Goal: Transaction & Acquisition: Book appointment/travel/reservation

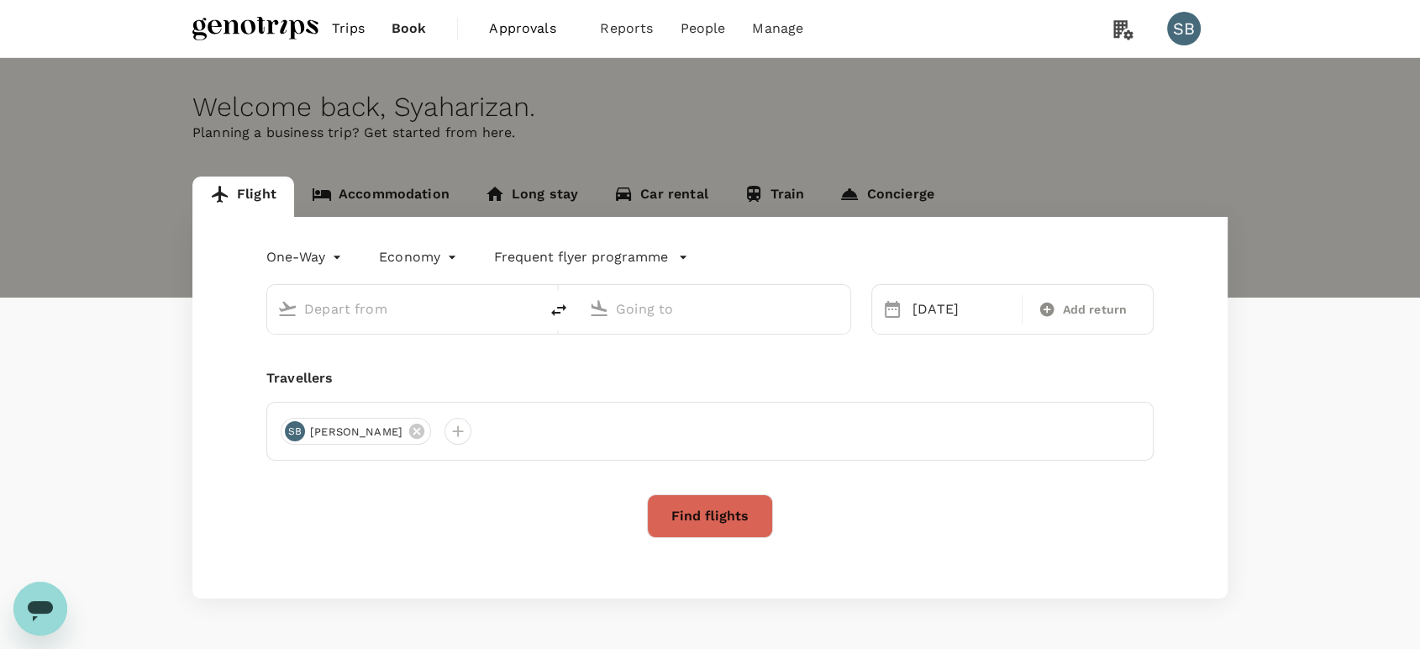
type input "[GEOGRAPHIC_DATA], [GEOGRAPHIC_DATA] (any)"
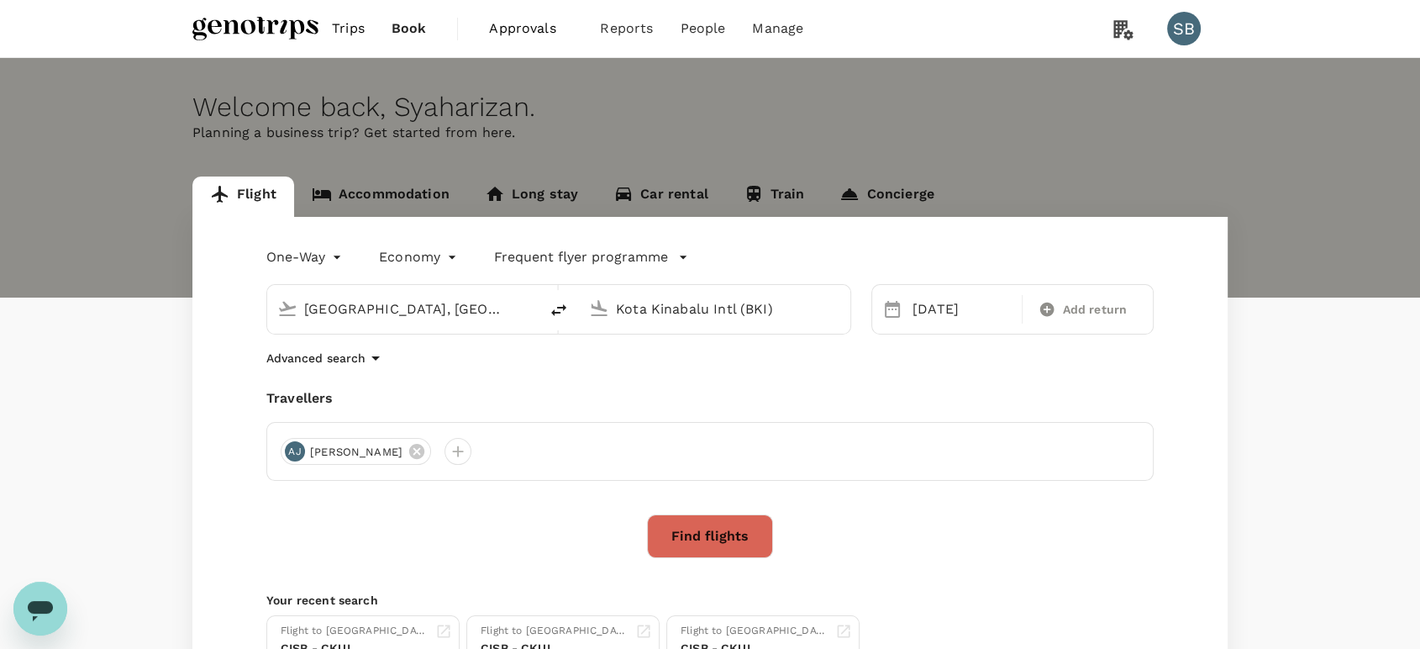
drag, startPoint x: 656, startPoint y: 300, endPoint x: 681, endPoint y: 301, distance: 25.2
click at [659, 300] on input "Kota Kinabalu Intl (BKI)" at bounding box center [715, 309] width 199 height 26
click at [686, 366] on p "Bintulu" at bounding box center [740, 374] width 296 height 17
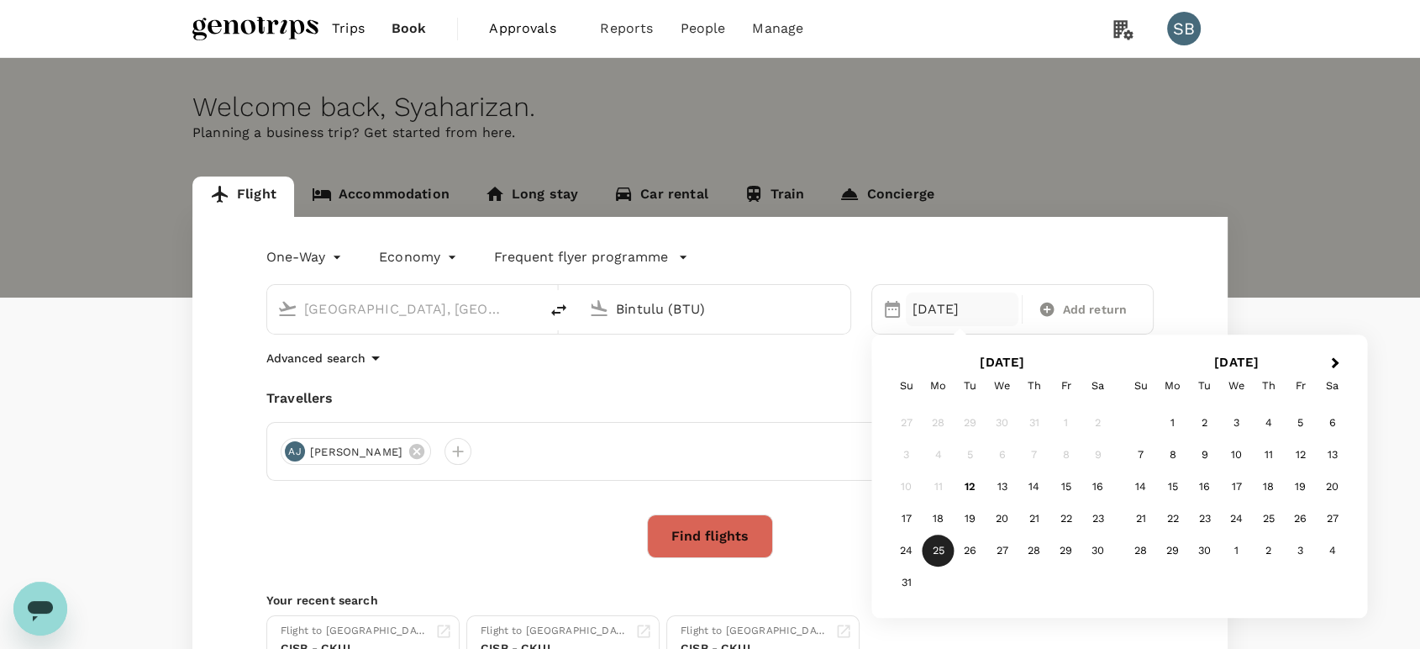
type input "Bintulu (BTU)"
click at [723, 546] on button "Find flights" at bounding box center [710, 536] width 126 height 44
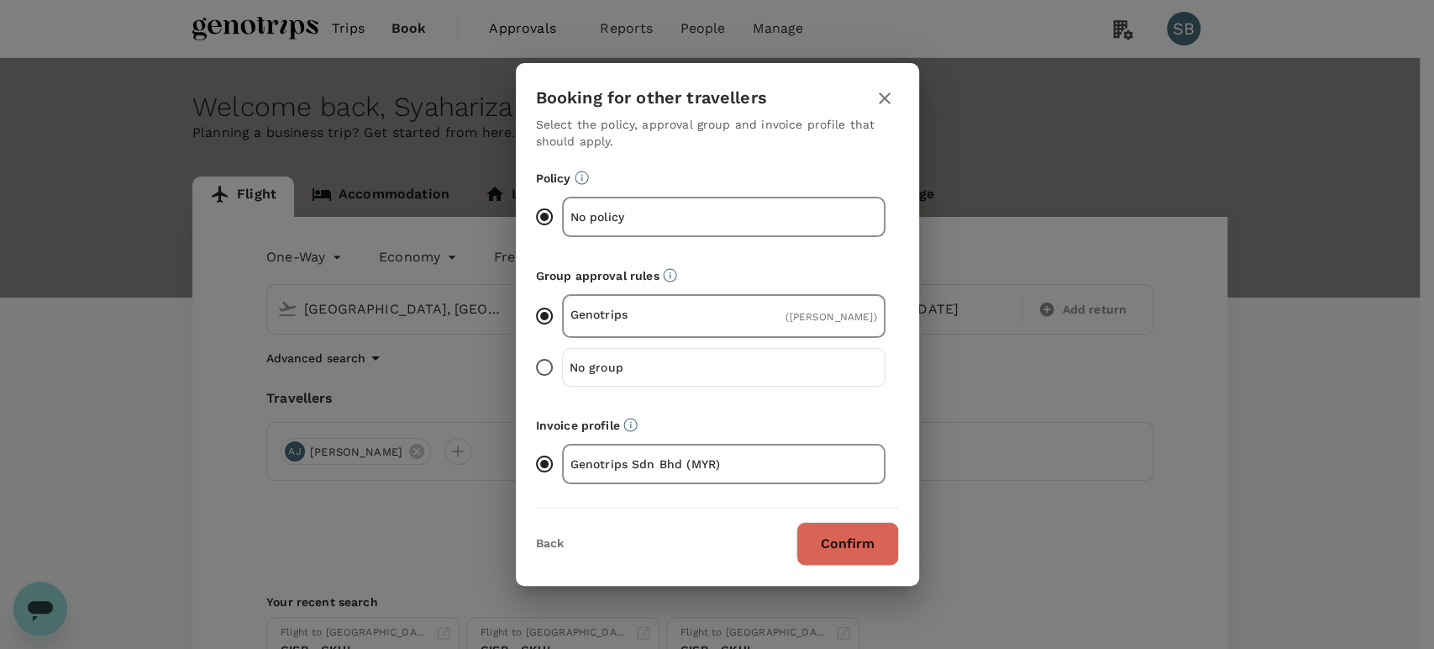
drag, startPoint x: 843, startPoint y: 533, endPoint x: 854, endPoint y: 512, distance: 22.9
click at [843, 533] on button "Confirm" at bounding box center [847, 544] width 102 height 44
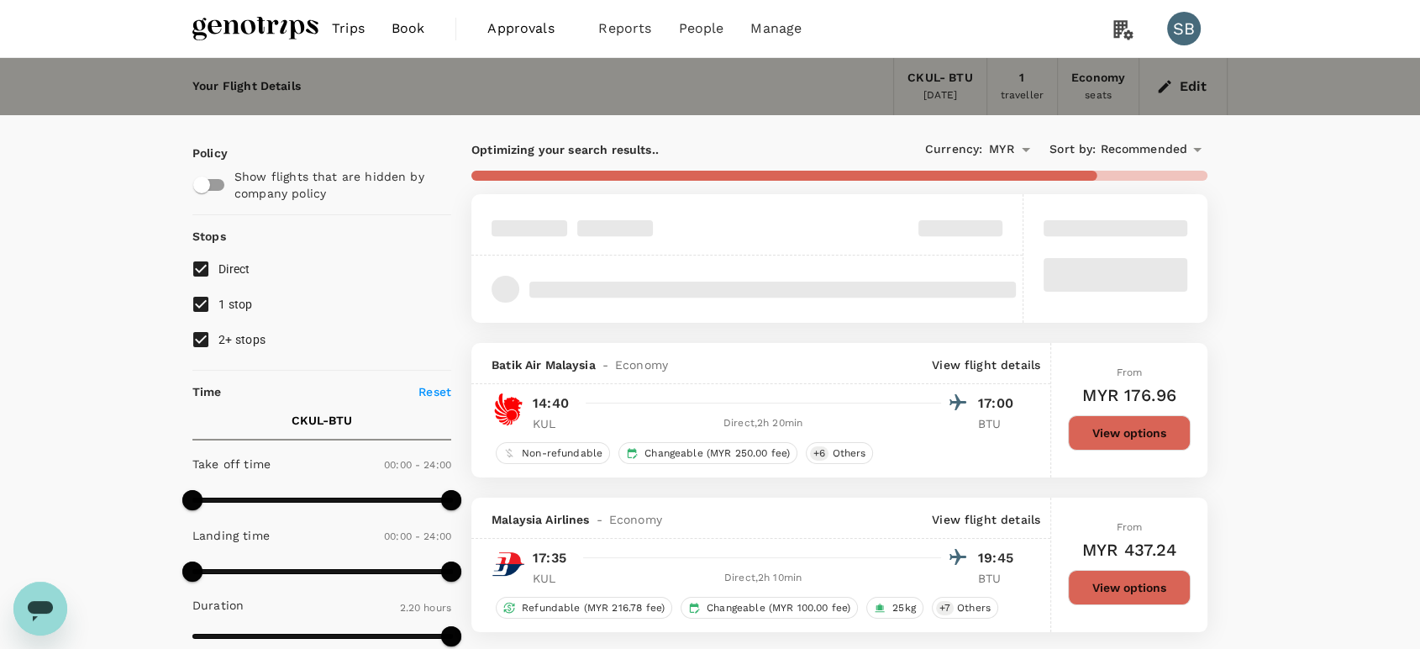
click at [1136, 150] on span "Recommended" at bounding box center [1143, 149] width 87 height 18
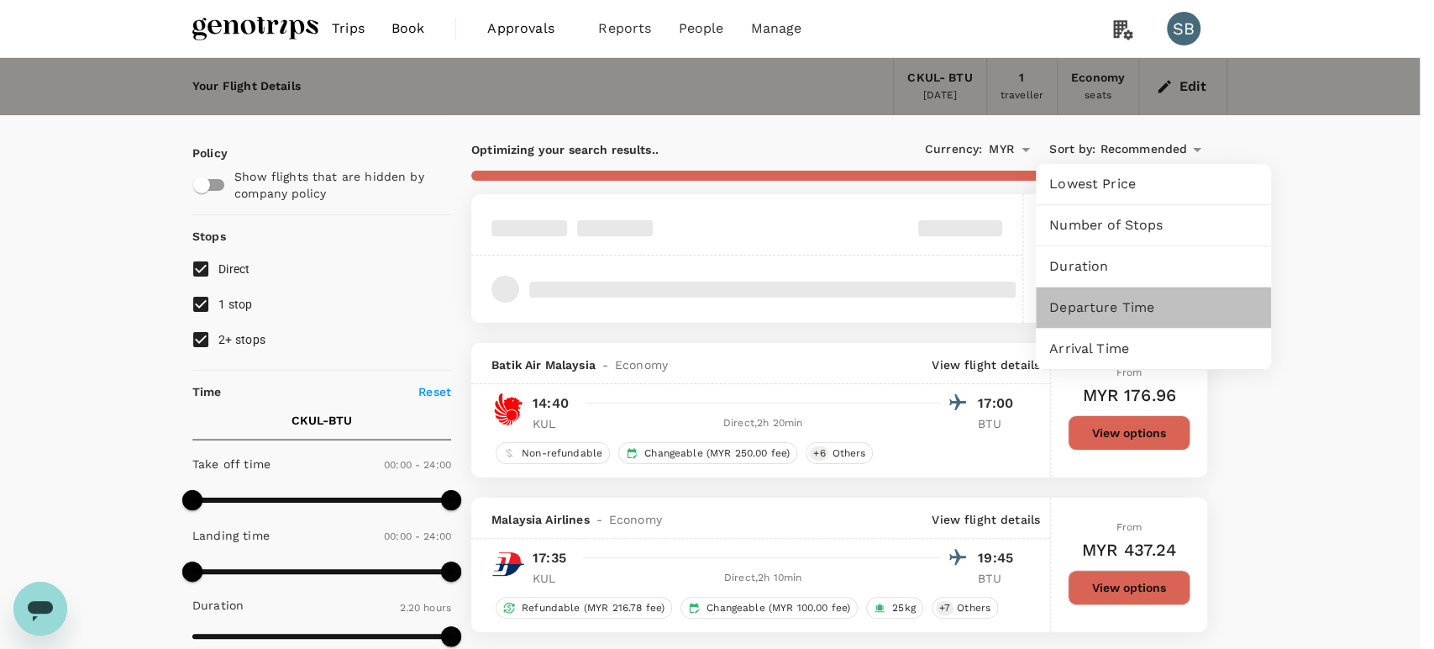
click at [1110, 312] on span "Departure Time" at bounding box center [1153, 307] width 208 height 20
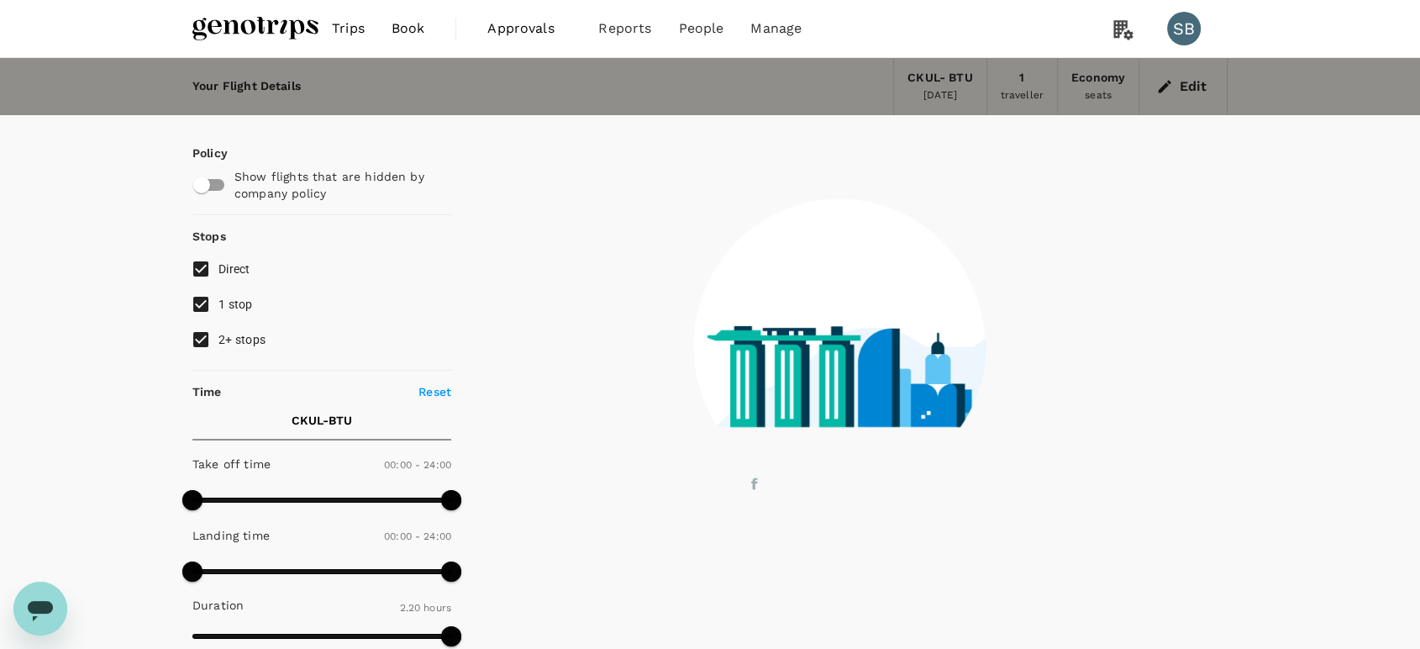
click at [192, 332] on input "2+ stops" at bounding box center [200, 339] width 35 height 35
checkbox input "false"
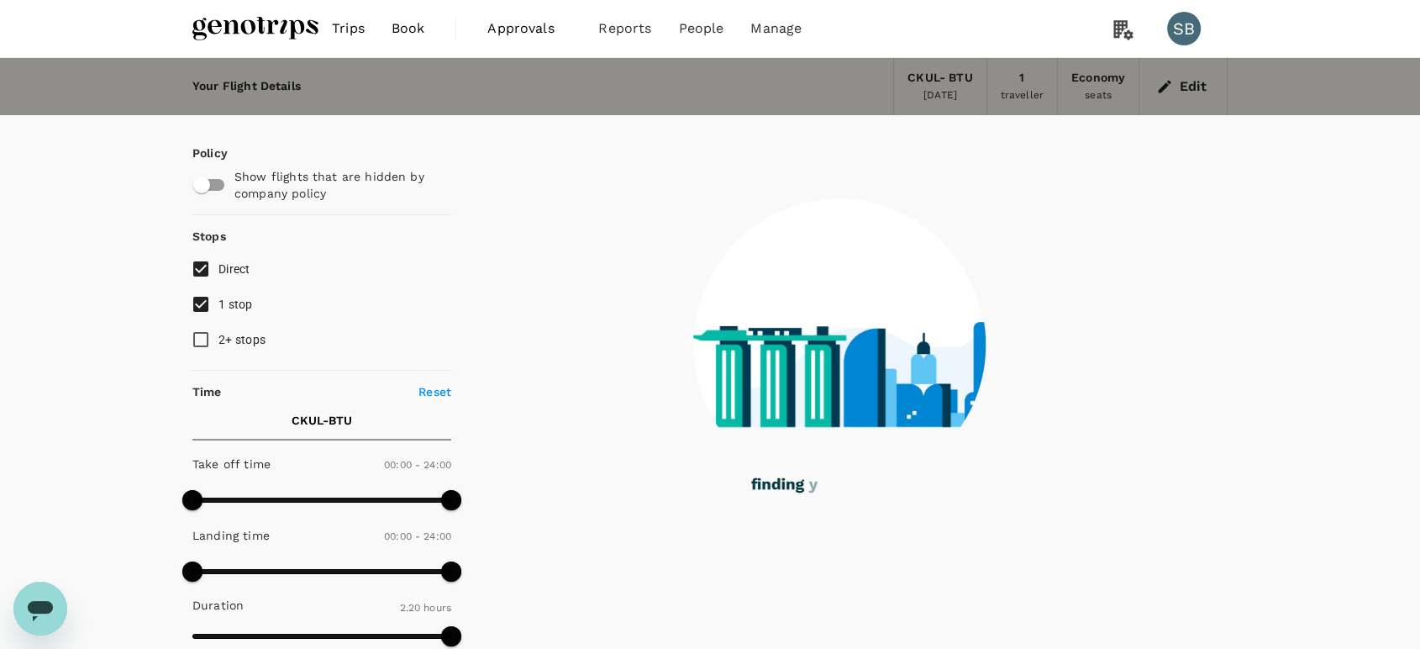
drag, startPoint x: 201, startPoint y: 307, endPoint x: 215, endPoint y: 312, distance: 15.1
click at [202, 305] on input "1 stop" at bounding box center [200, 303] width 35 height 35
checkbox input "false"
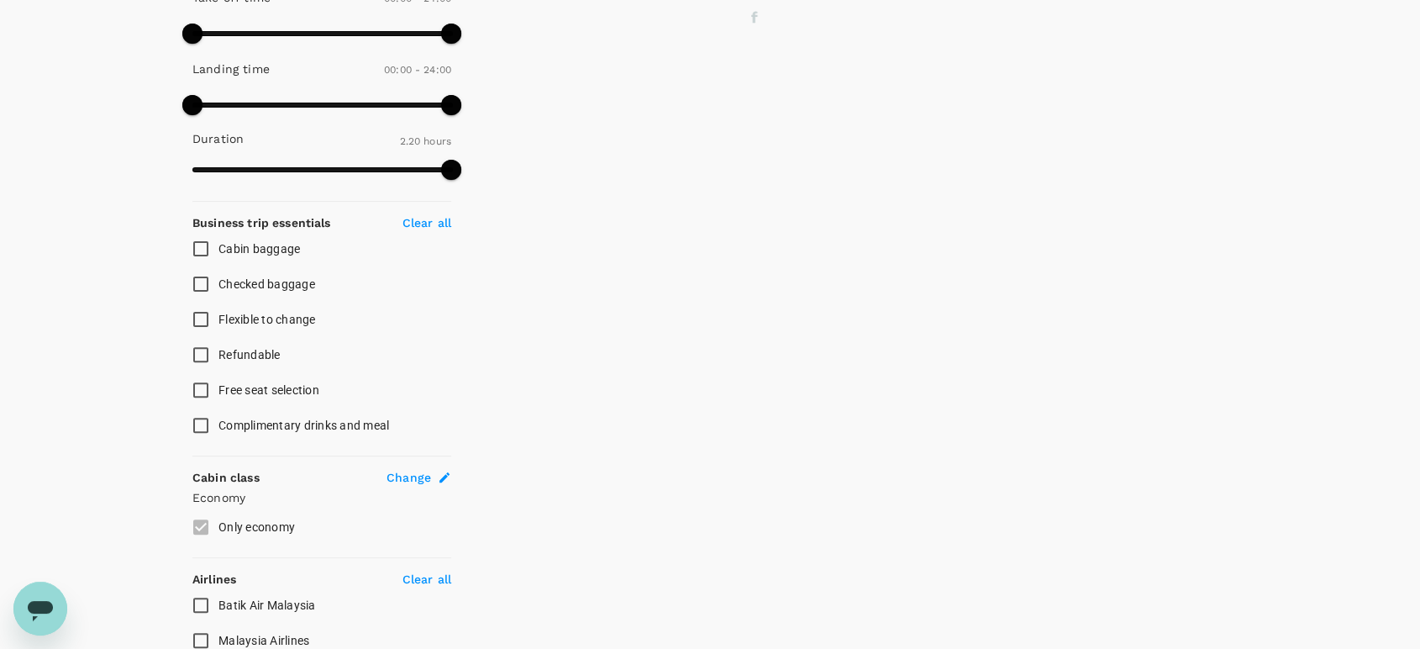
scroll to position [628, 0]
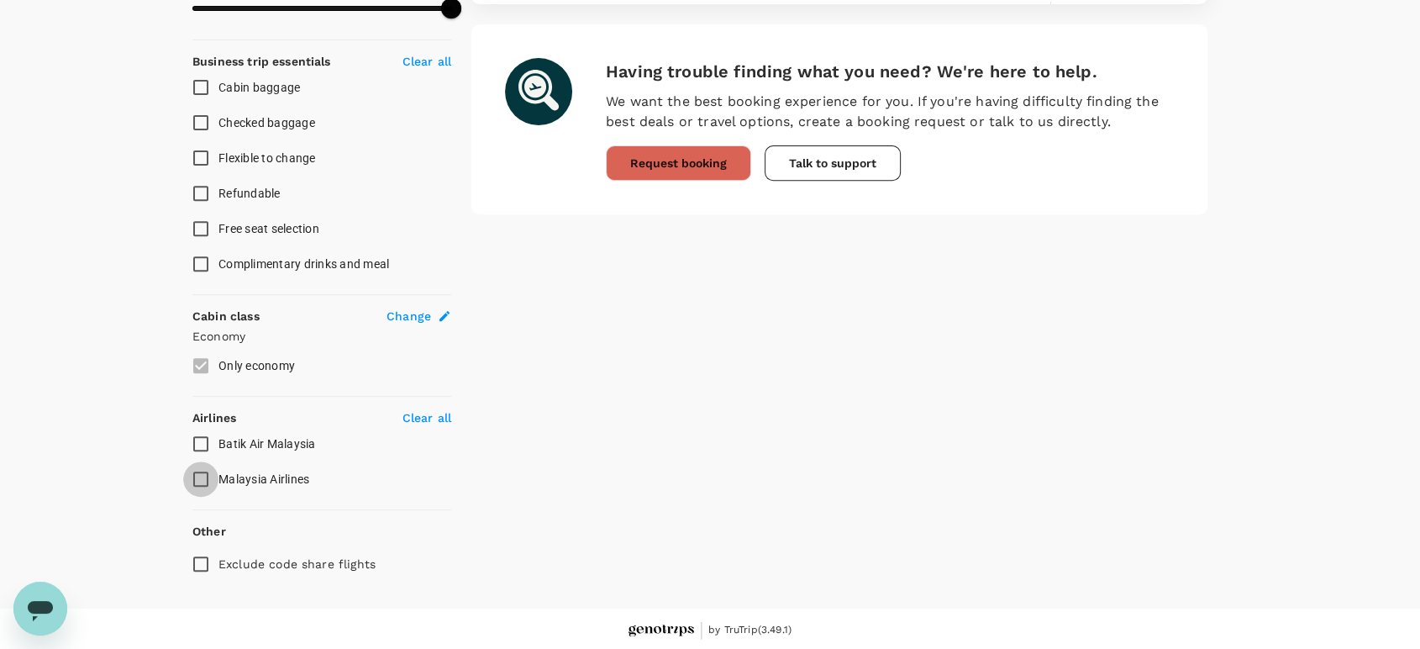
click at [205, 472] on input "Malaysia Airlines" at bounding box center [200, 478] width 35 height 35
checkbox input "true"
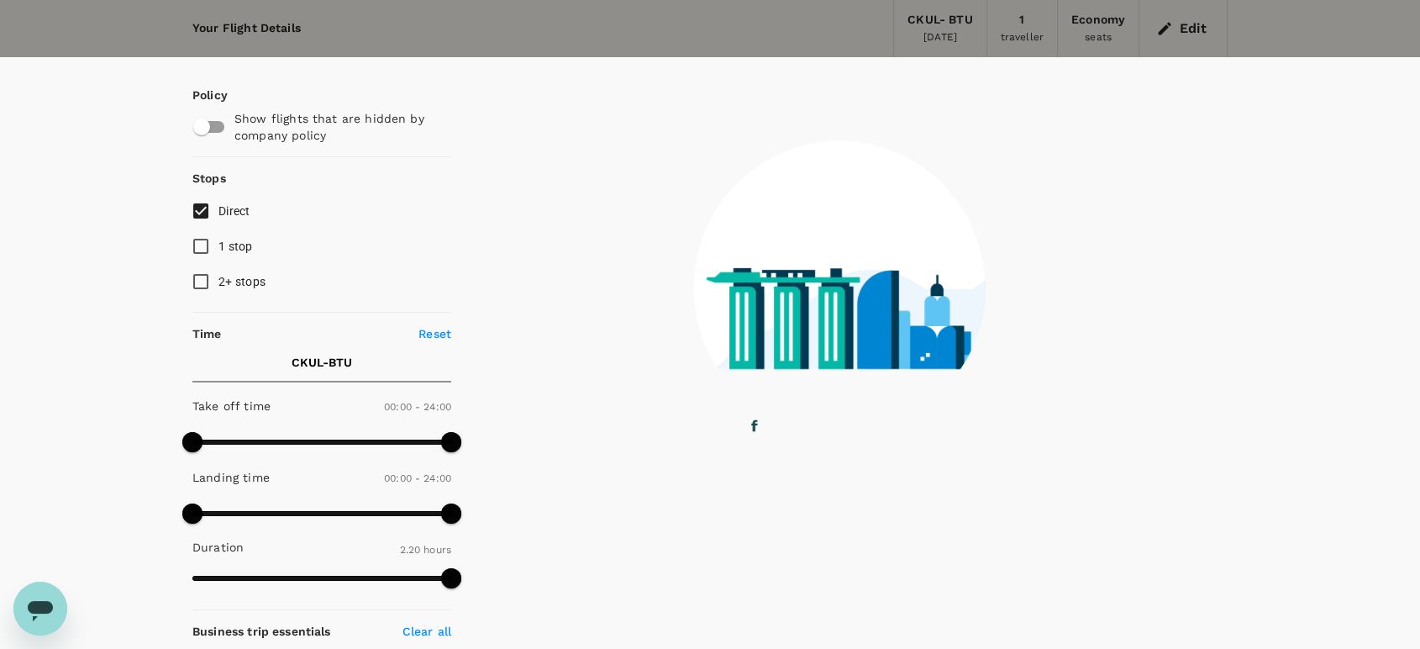
scroll to position [0, 0]
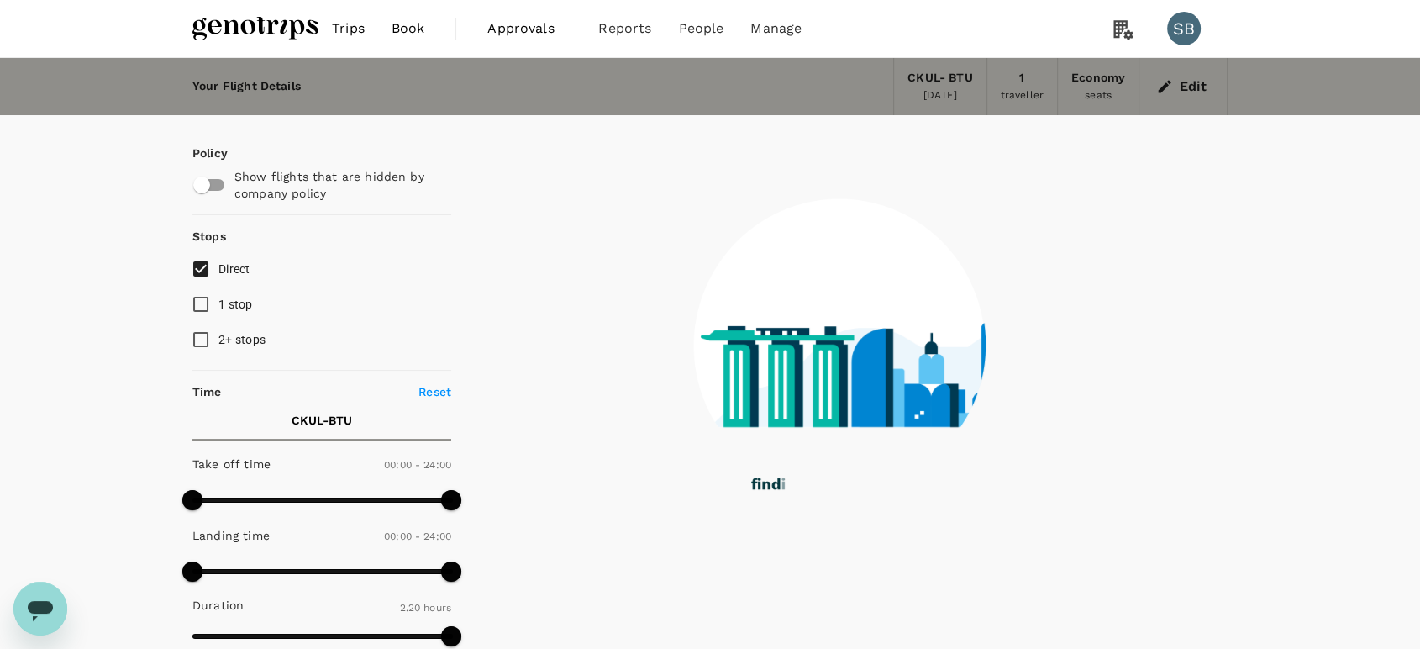
type input "1580"
checkbox input "false"
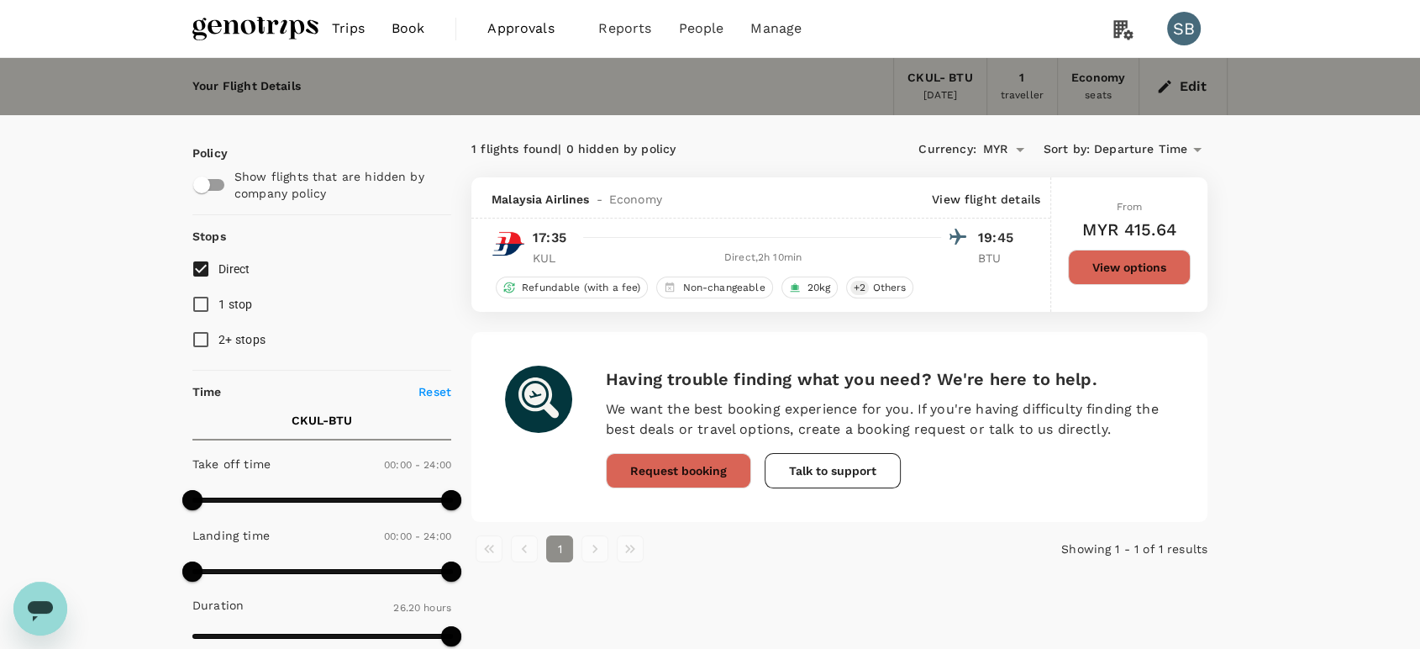
click at [255, 20] on img at bounding box center [255, 28] width 126 height 37
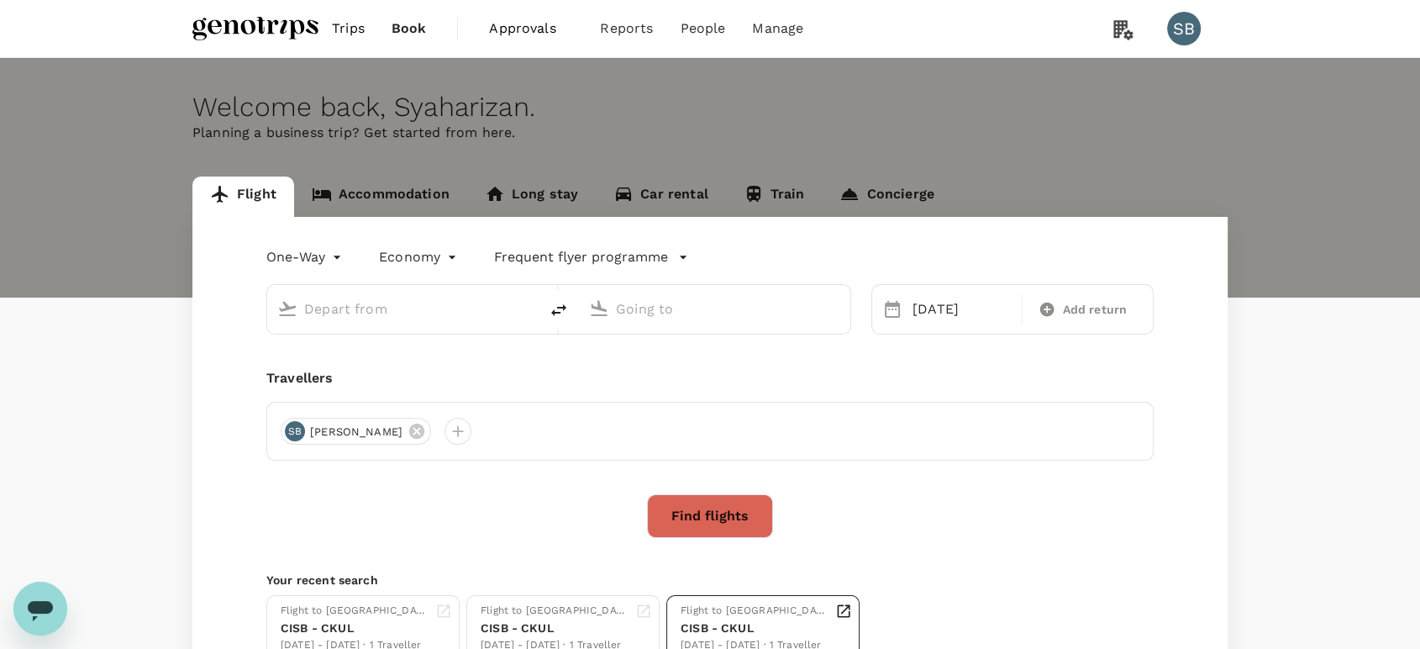
type input "[GEOGRAPHIC_DATA], [GEOGRAPHIC_DATA] (any)"
type input "Bintulu (BTU)"
type input "[GEOGRAPHIC_DATA], [GEOGRAPHIC_DATA] (any)"
type input "Bintulu (BTU)"
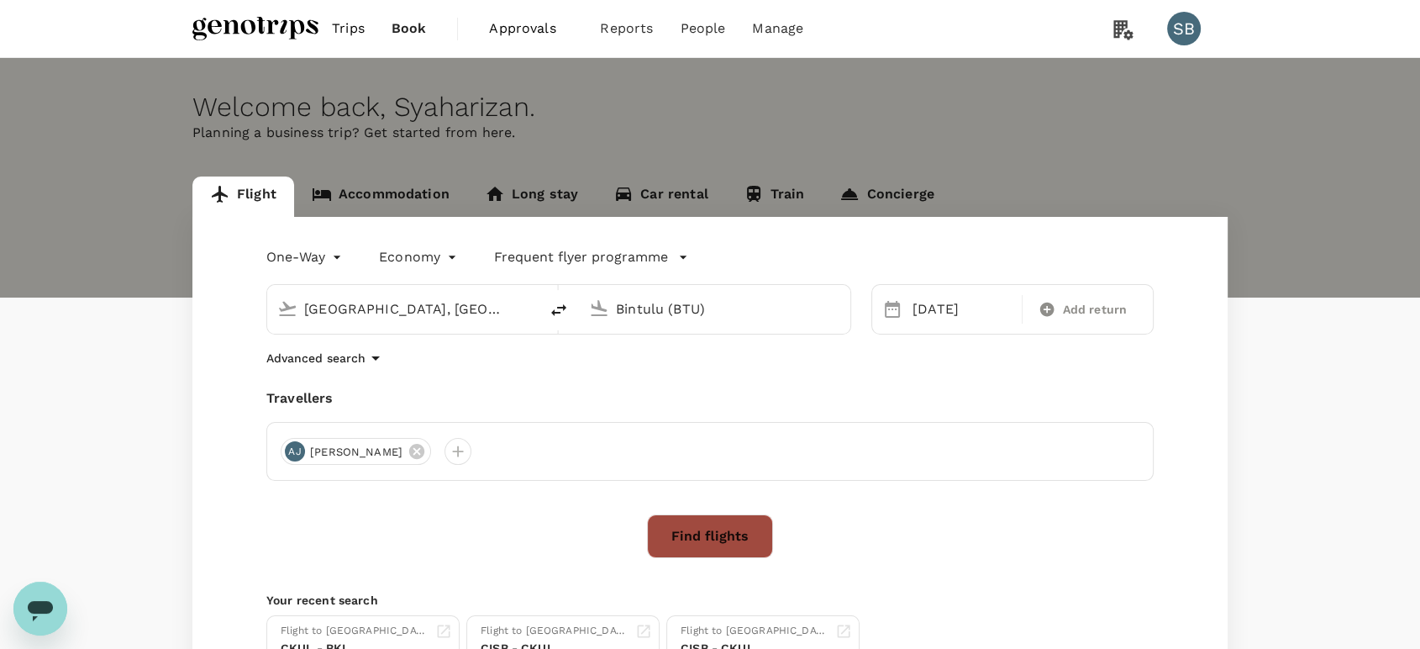
click at [697, 530] on button "Find flights" at bounding box center [710, 536] width 126 height 44
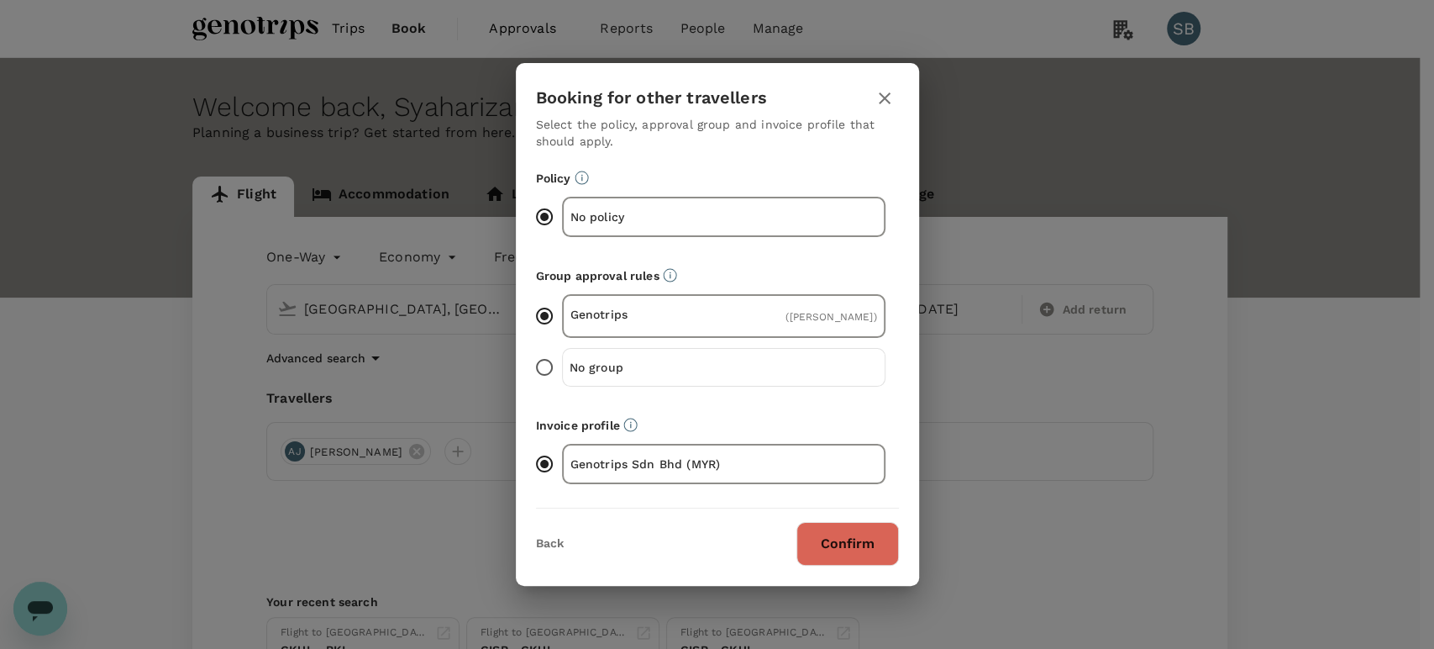
drag, startPoint x: 836, startPoint y: 536, endPoint x: 885, endPoint y: 547, distance: 49.9
click at [836, 534] on button "Confirm" at bounding box center [847, 544] width 102 height 44
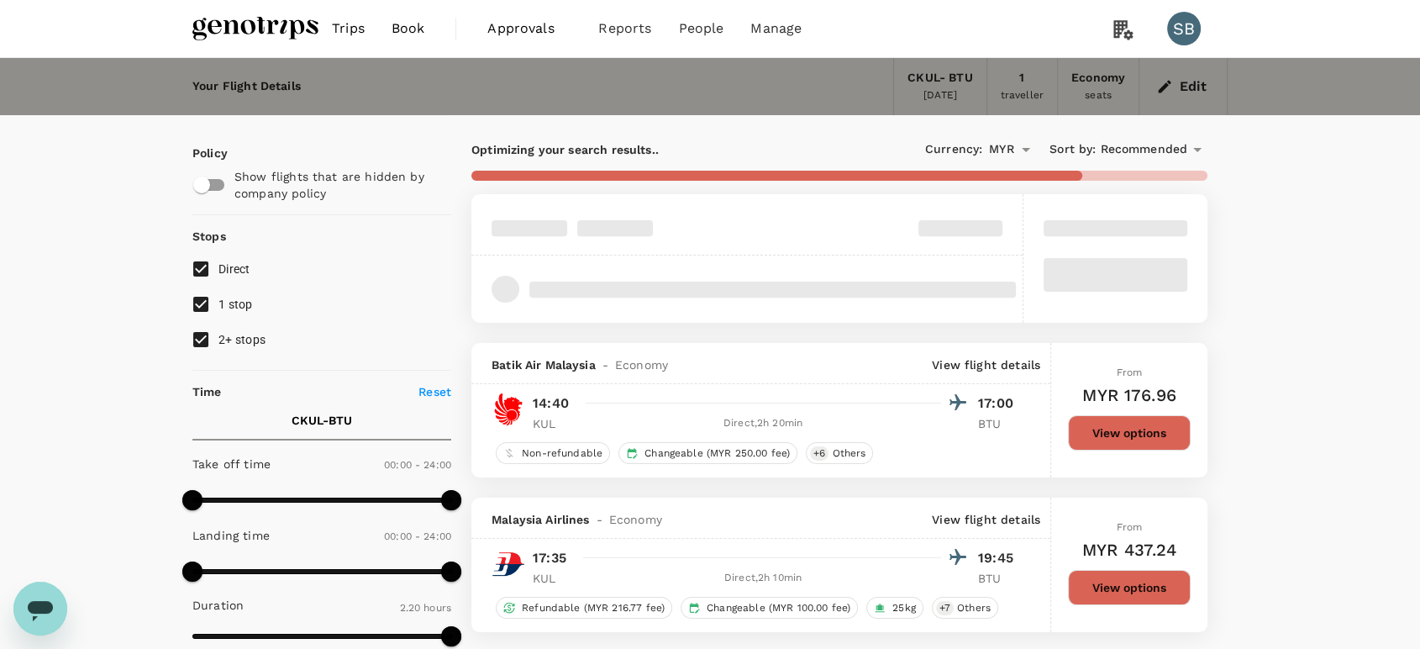
click at [1143, 146] on span "Recommended" at bounding box center [1143, 149] width 87 height 18
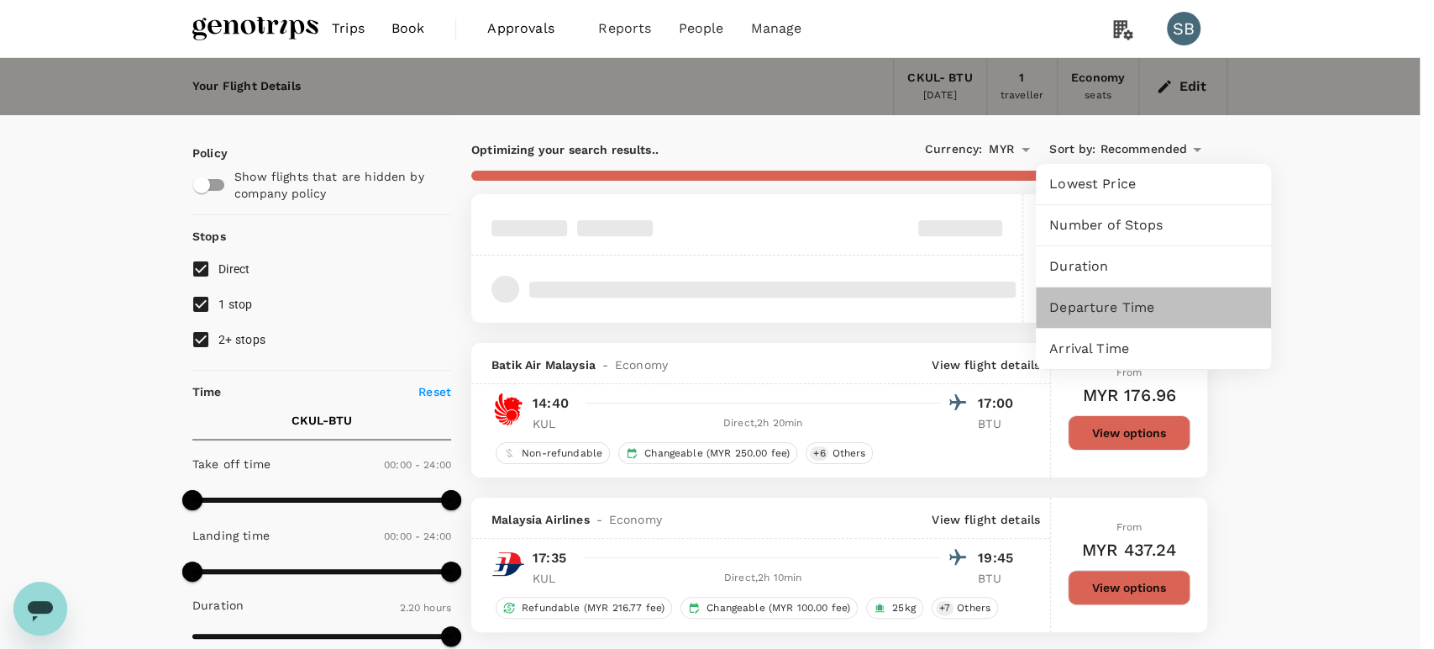
click at [1123, 307] on span "Departure Time" at bounding box center [1153, 307] width 208 height 20
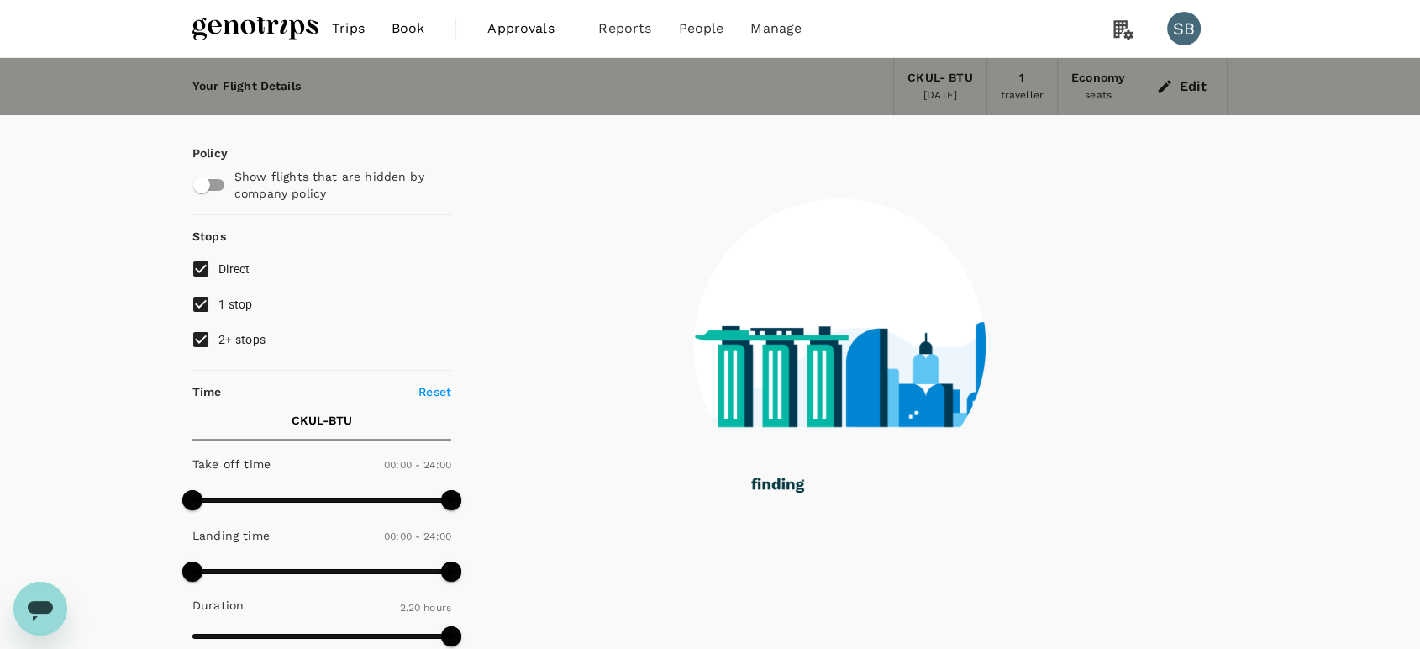
click at [197, 336] on input "2+ stops" at bounding box center [200, 339] width 35 height 35
checkbox input "false"
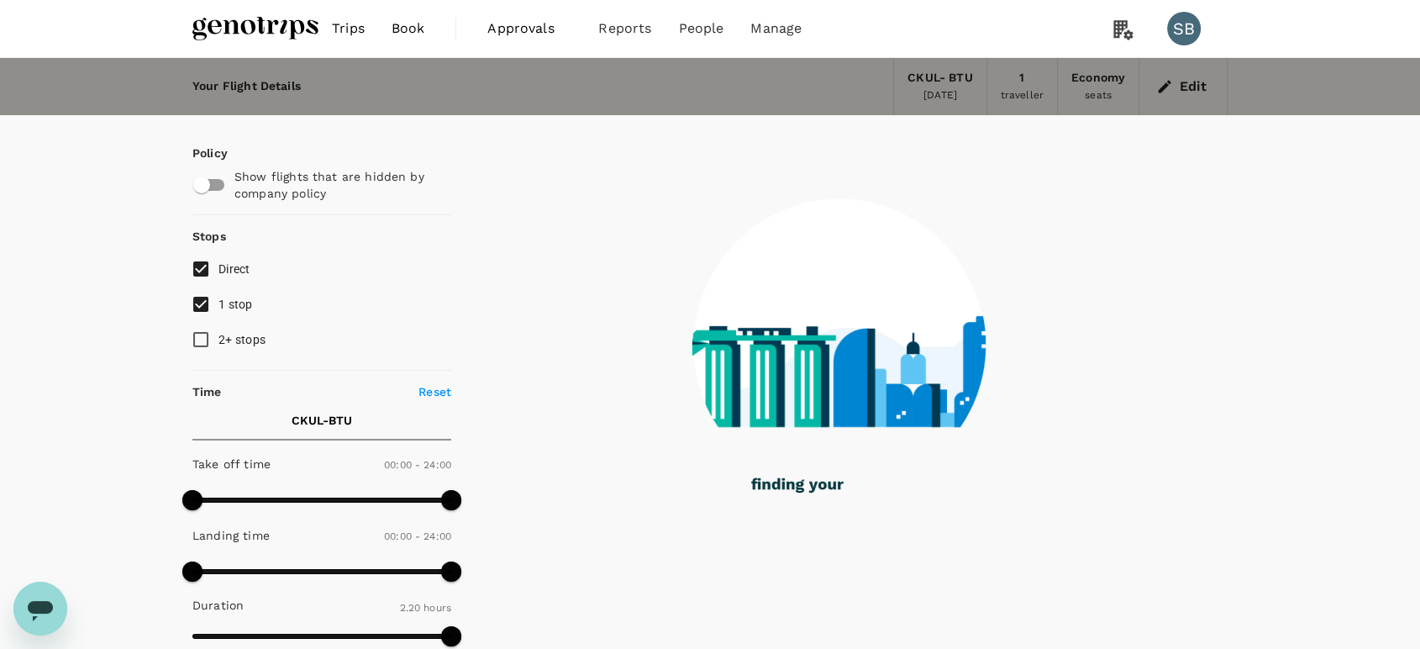
type input "595"
click at [208, 304] on input "1 stop" at bounding box center [200, 303] width 35 height 35
checkbox input "false"
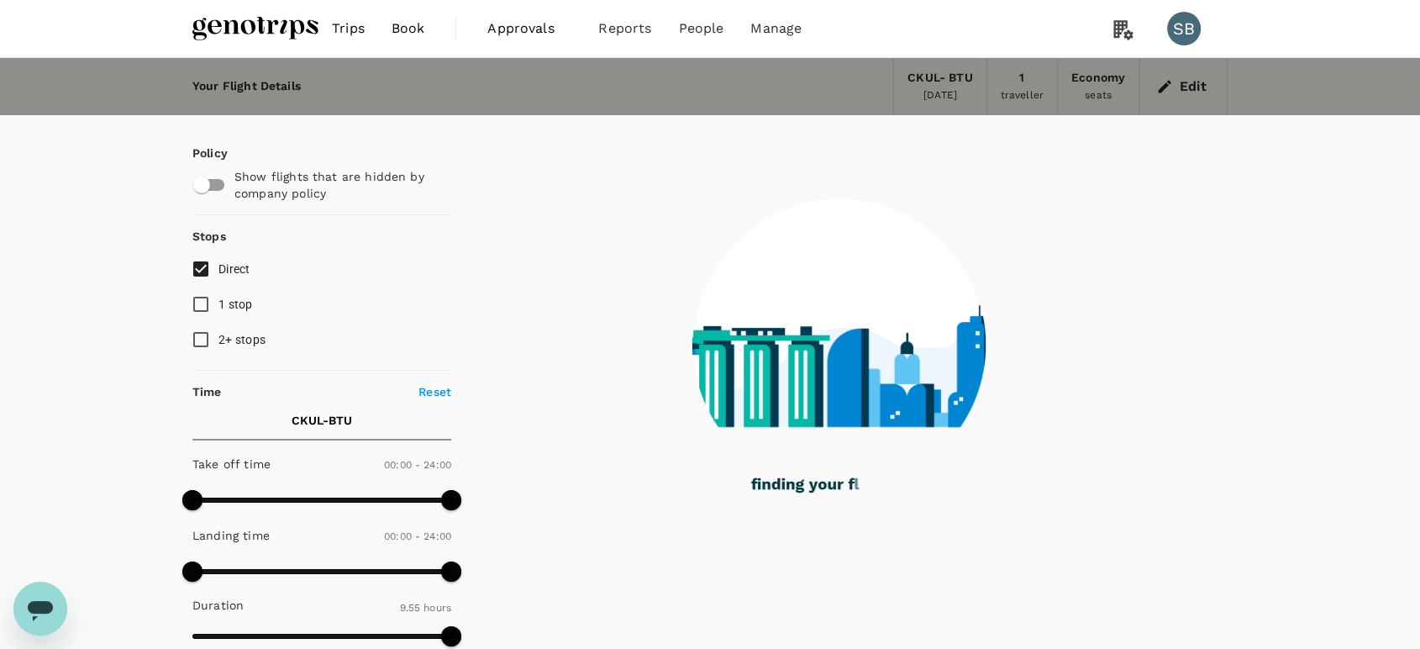
type input "1580"
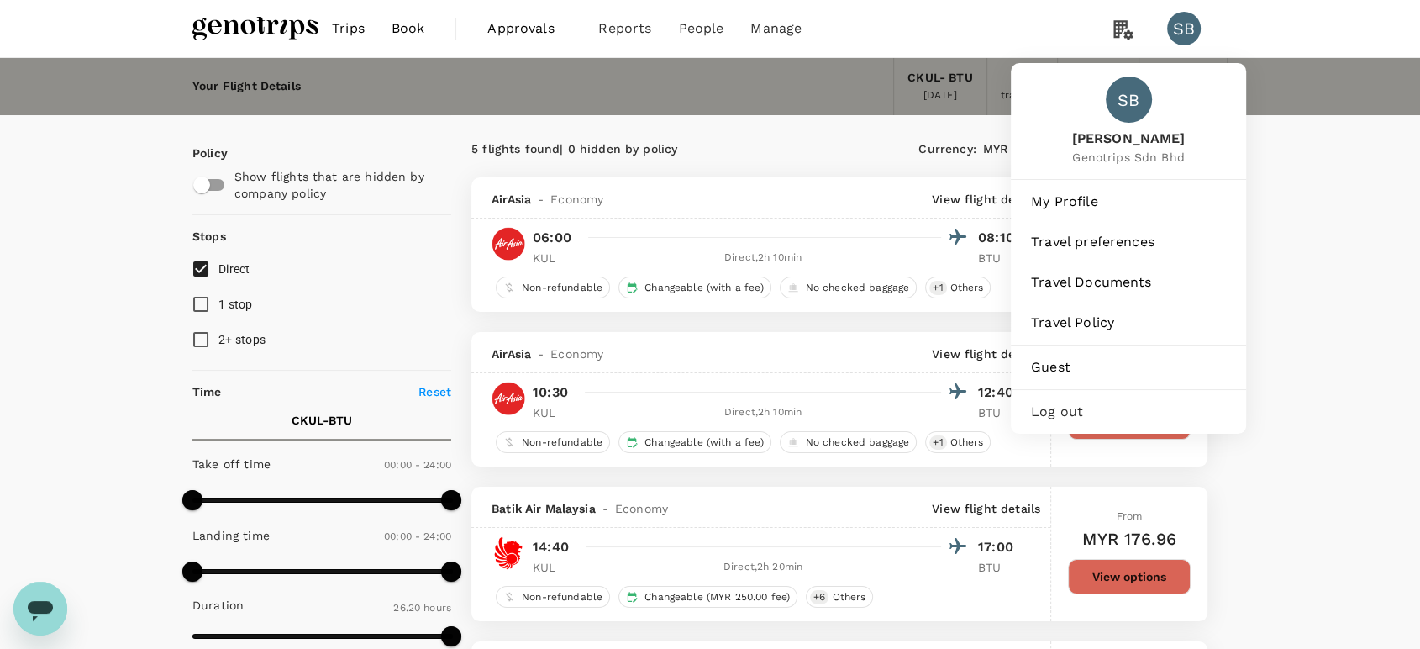
click at [1101, 404] on span "Log out" at bounding box center [1128, 412] width 195 height 20
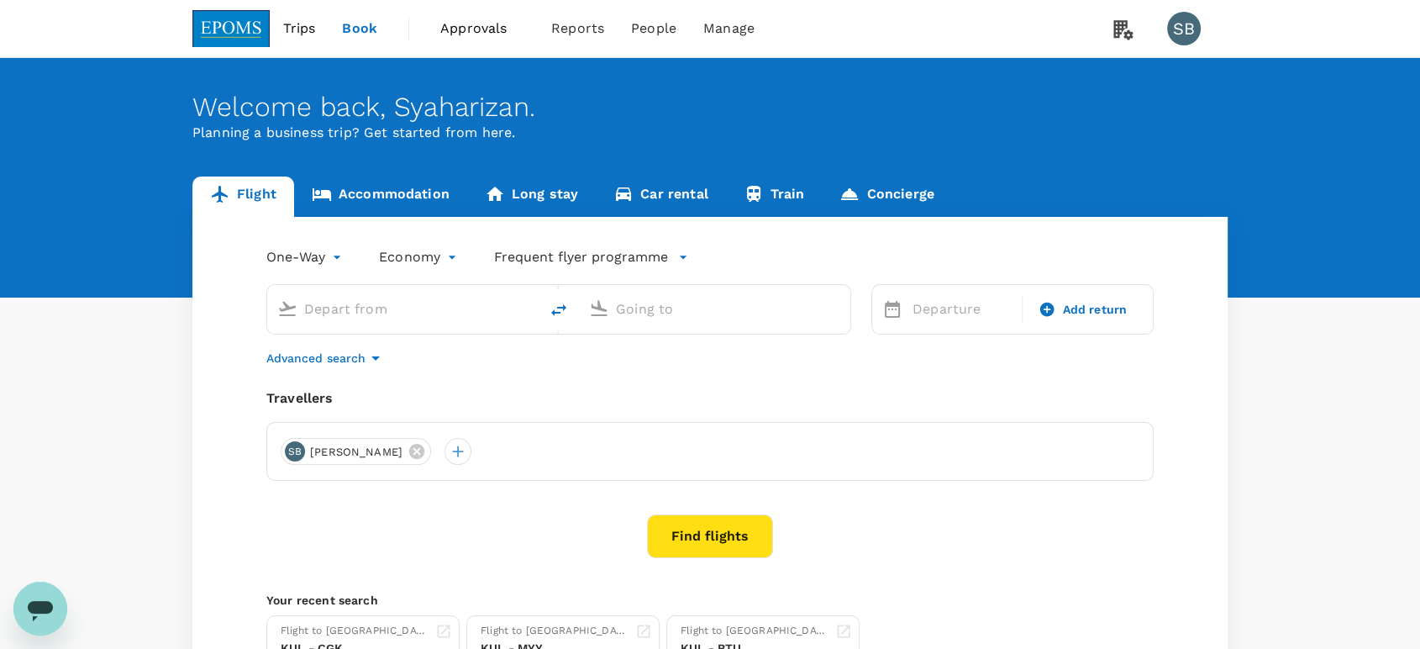
type input "Kuala Lumpur Intl (KUL)"
type input "Guangzhou Baiyun Intl (CAN)"
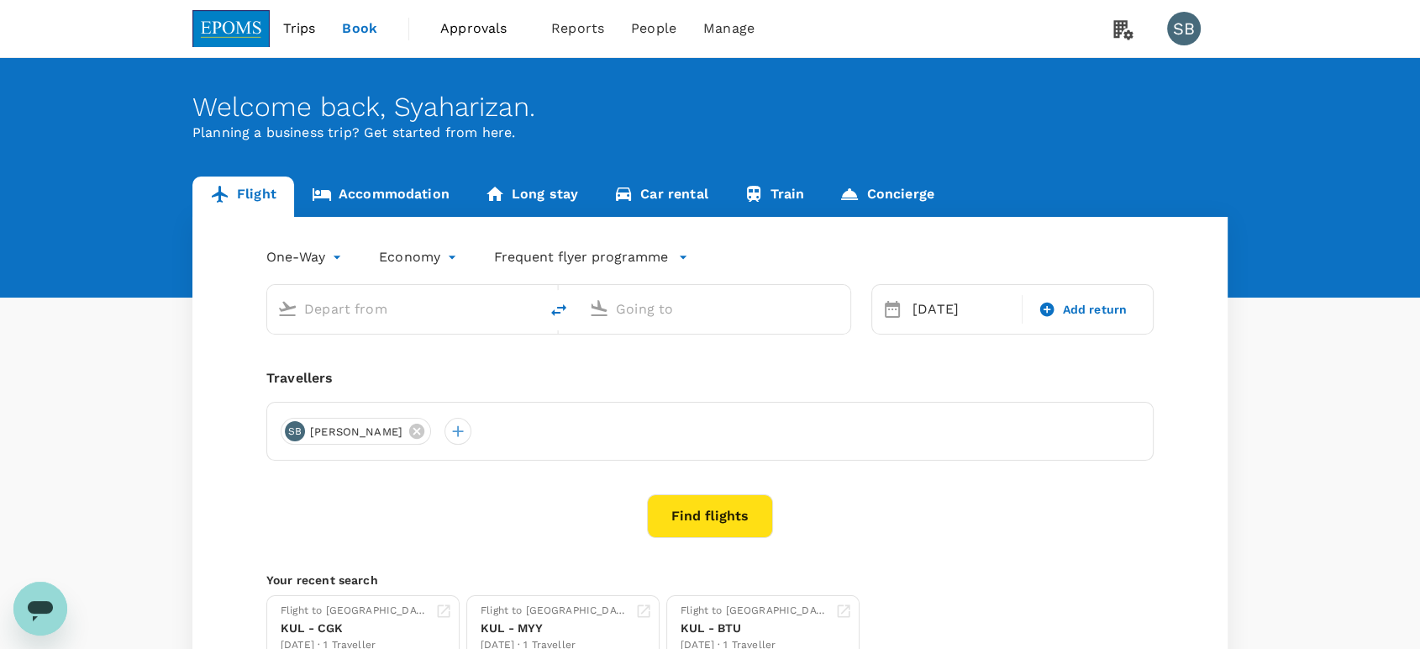
type input "Kuala Lumpur Intl (KUL)"
type input "Guangzhou Baiyun Intl (CAN)"
